Goal: Check status: Check status

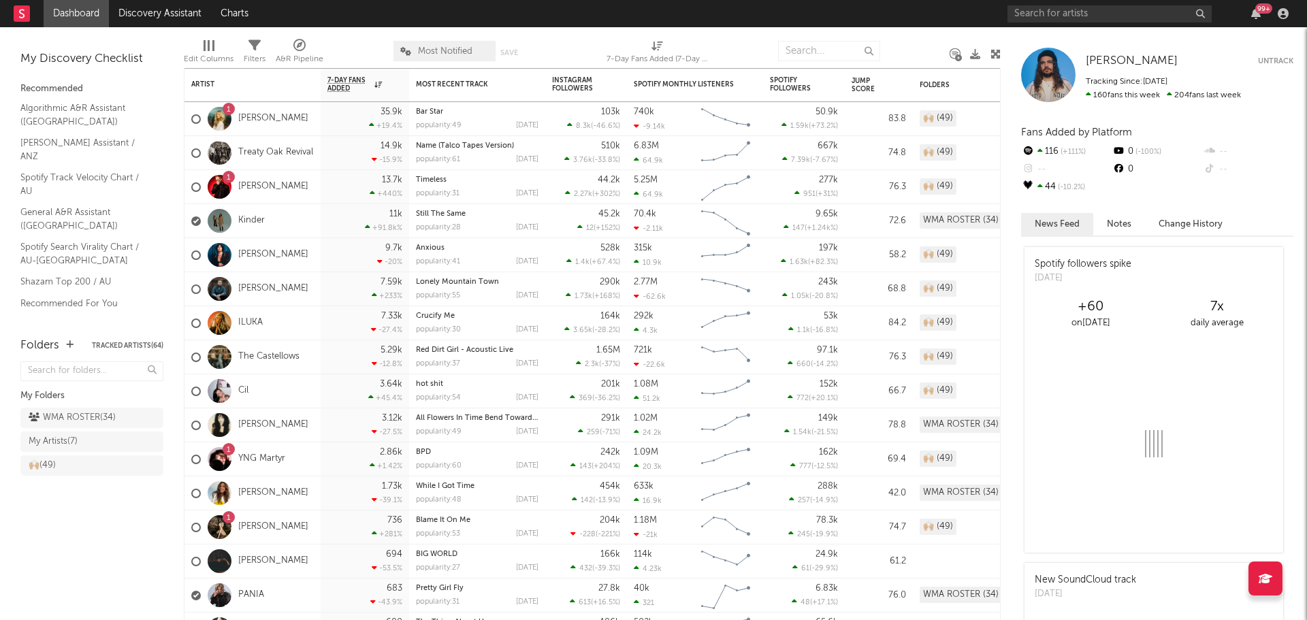
drag, startPoint x: 78, startPoint y: 414, endPoint x: 297, endPoint y: 421, distance: 218.7
click at [78, 414] on div "WMA ROSTER ( 34 )" at bounding box center [72, 418] width 87 height 16
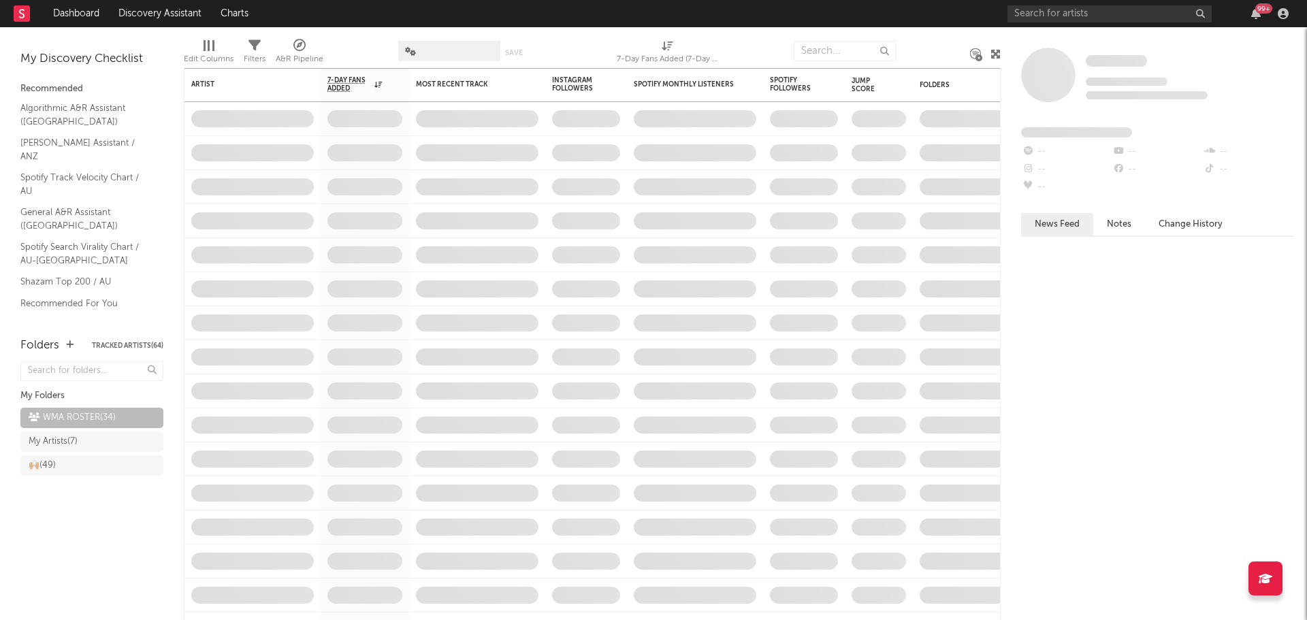
click at [454, 55] on span at bounding box center [449, 51] width 102 height 20
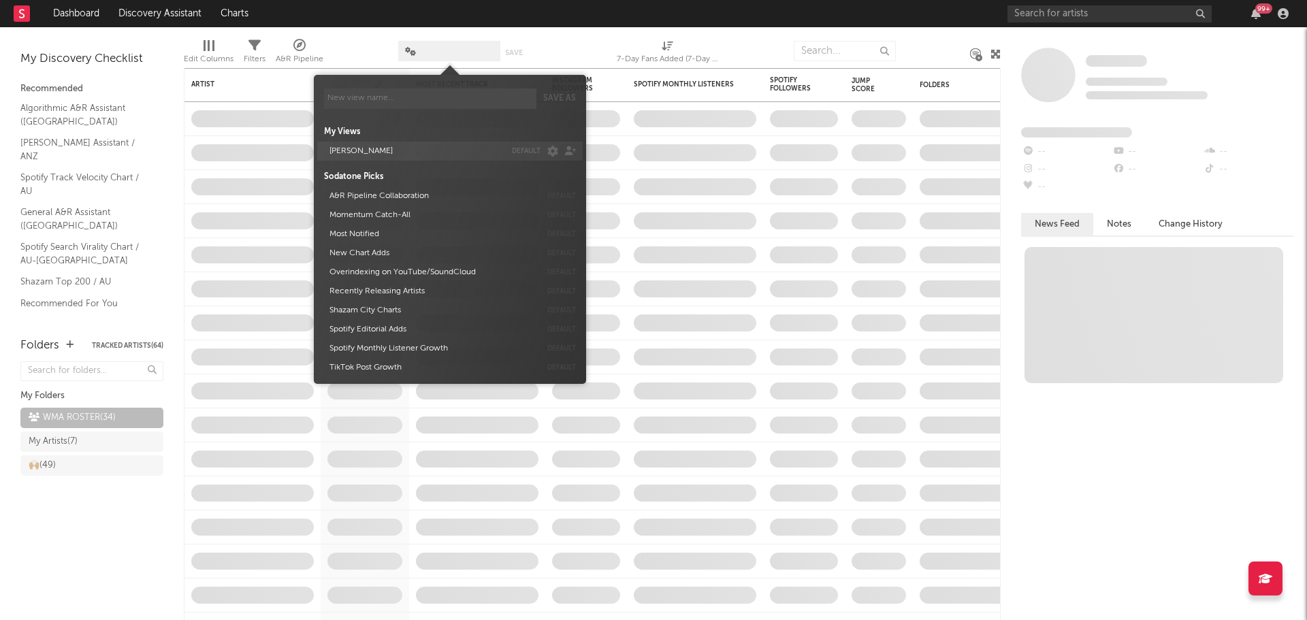
click at [398, 153] on button "[PERSON_NAME]" at bounding box center [415, 151] width 180 height 19
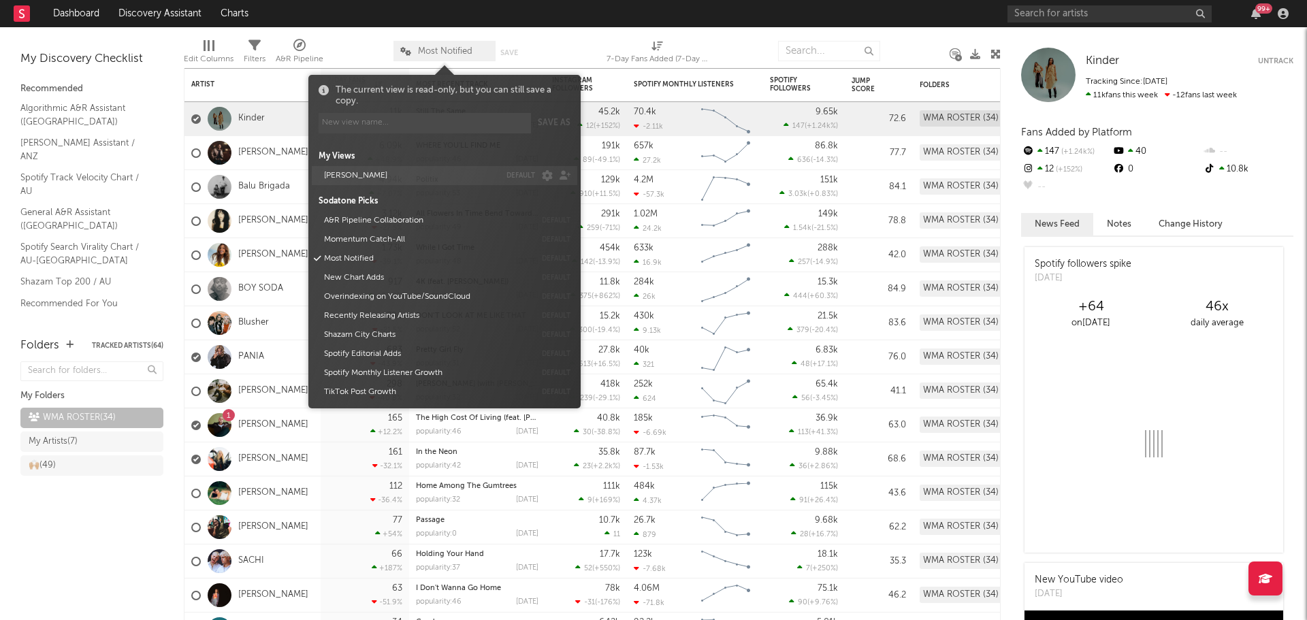
click at [386, 170] on button "[PERSON_NAME]" at bounding box center [409, 175] width 180 height 19
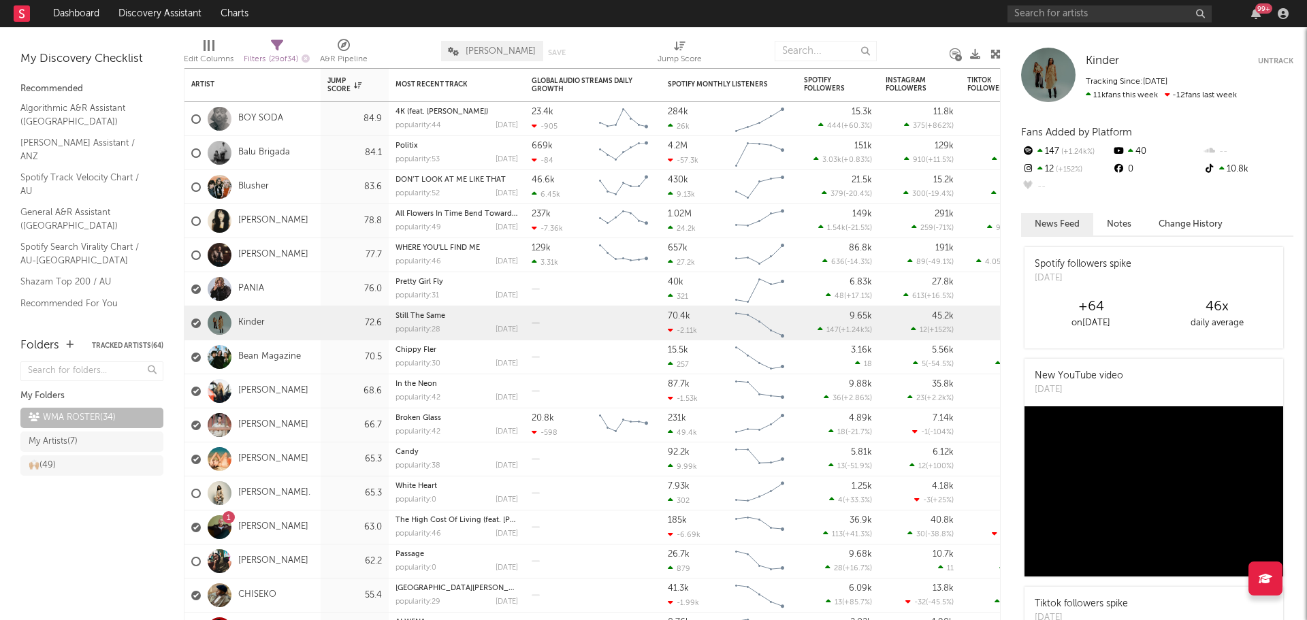
click at [436, 42] on div "Edit Columns Filters ( 29 of 34 ) A&R Pipeline ALEX DEFAULTY Save Save as Jump …" at bounding box center [592, 47] width 817 height 41
click at [286, 291] on div "PANIA" at bounding box center [253, 289] width 136 height 34
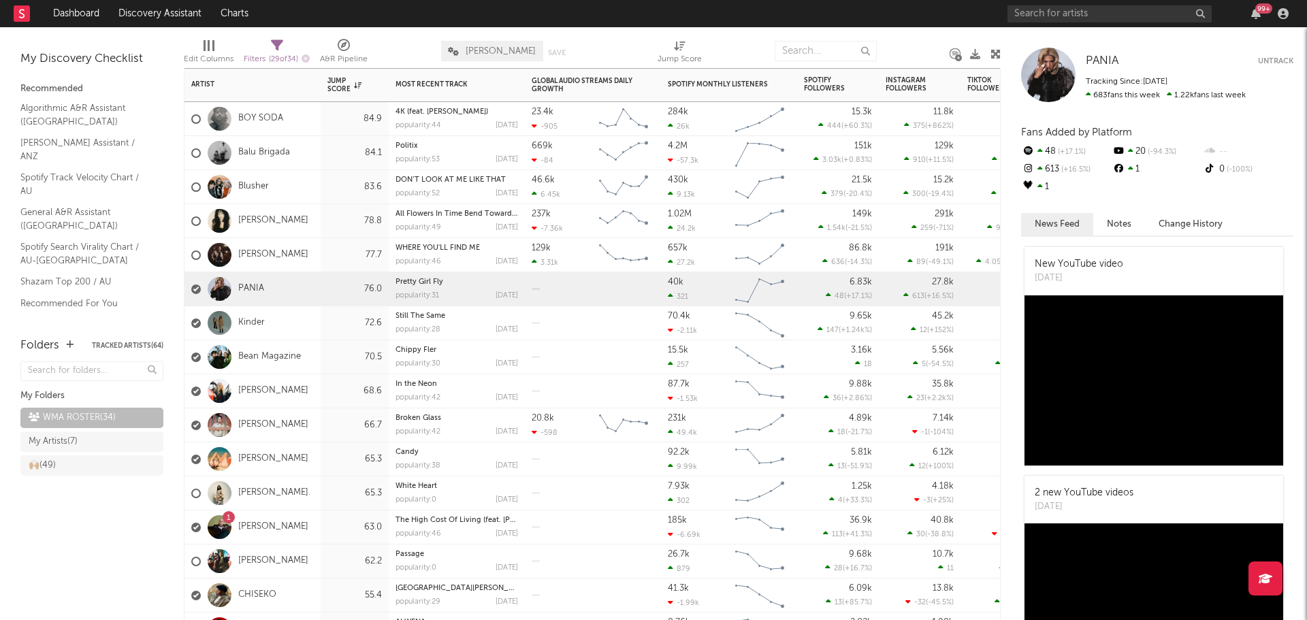
click at [298, 385] on div "[PERSON_NAME]" at bounding box center [253, 391] width 136 height 34
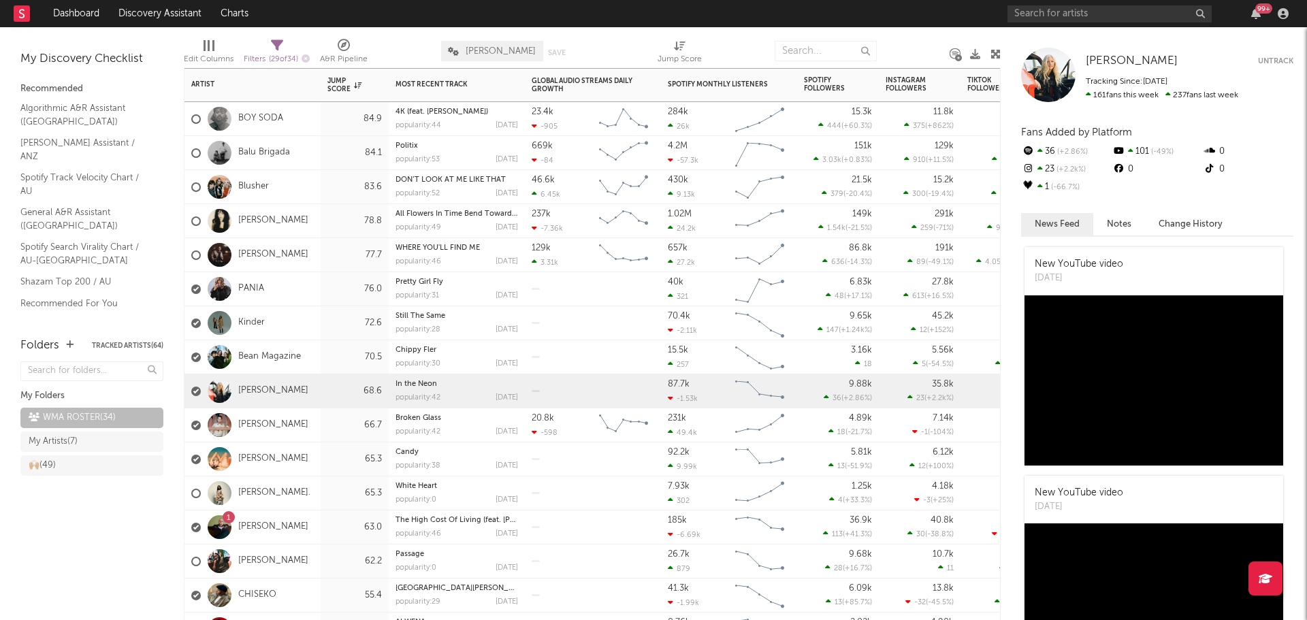
click at [300, 528] on div "1 [PERSON_NAME]" at bounding box center [253, 528] width 136 height 34
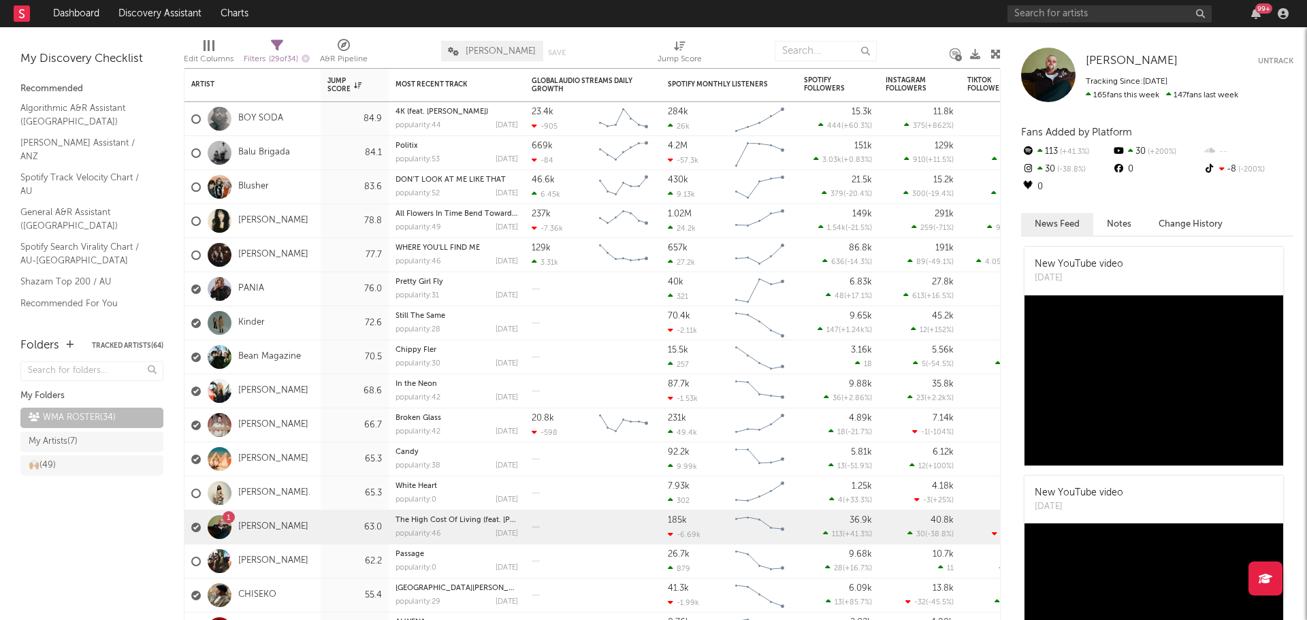
drag, startPoint x: 261, startPoint y: 528, endPoint x: 362, endPoint y: 543, distance: 102.5
click at [261, 528] on link "[PERSON_NAME]" at bounding box center [273, 528] width 70 height 12
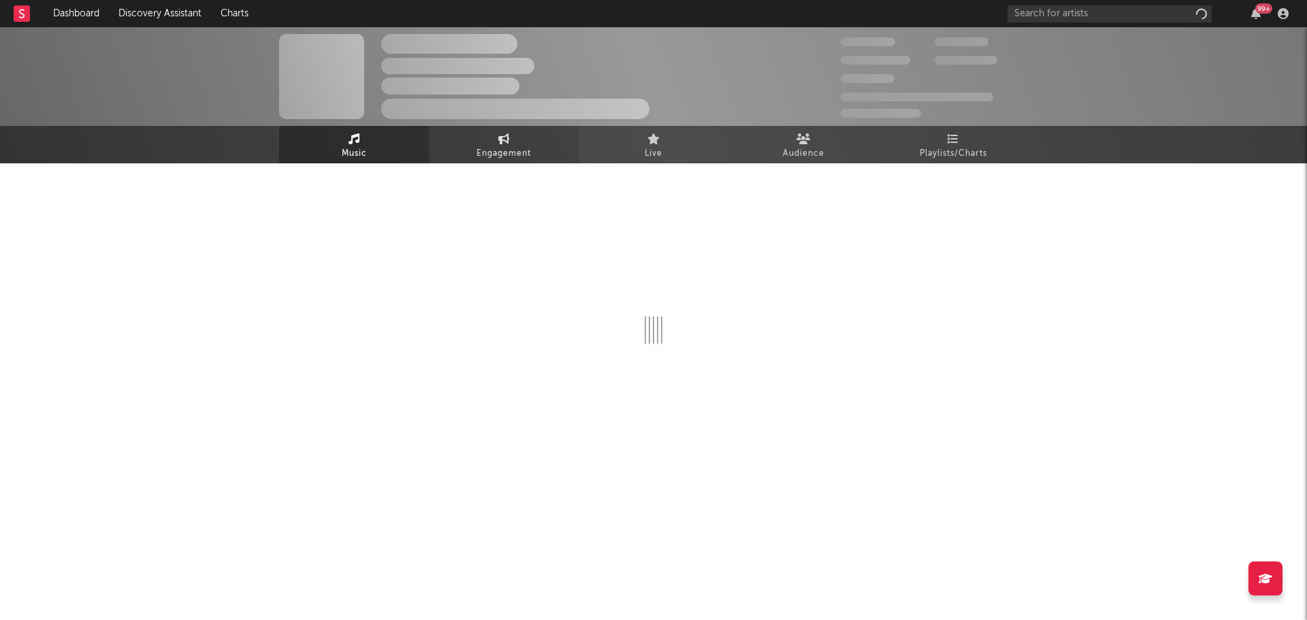
click at [487, 150] on span "Engagement" at bounding box center [504, 154] width 54 height 16
select select "1w"
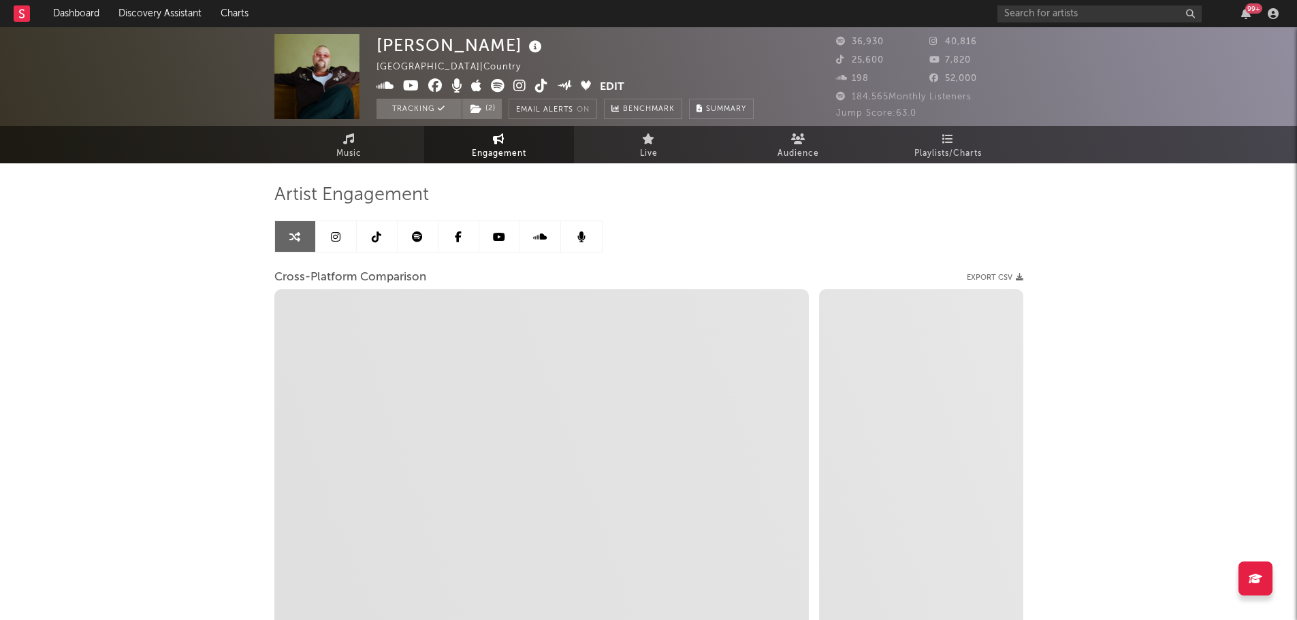
select select "1m"
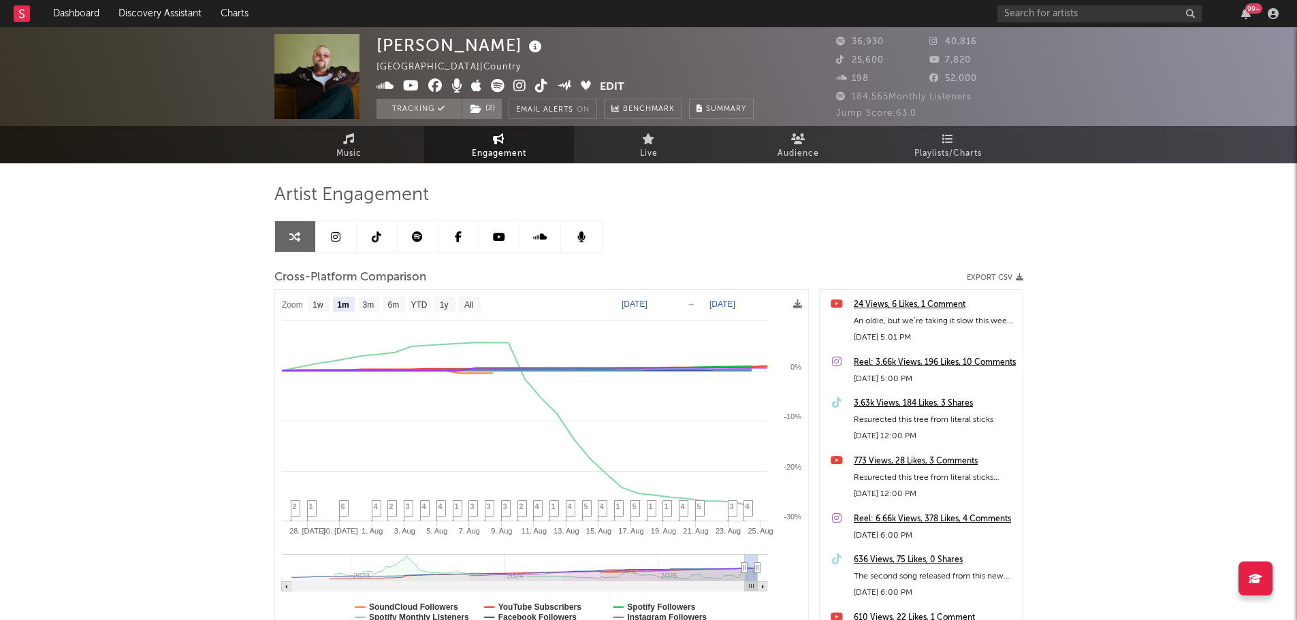
select select "1m"
